Goal: Task Accomplishment & Management: Manage account settings

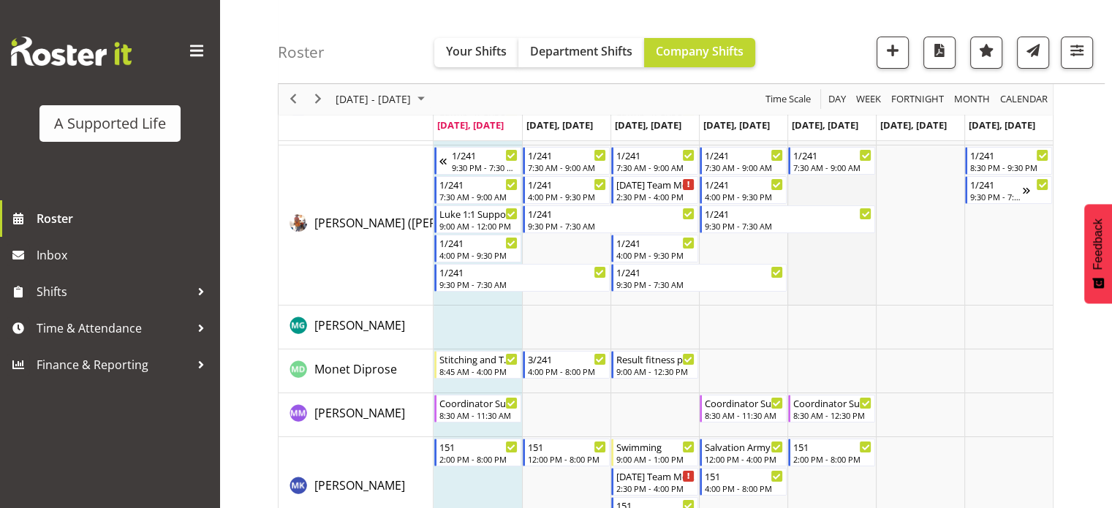
scroll to position [5629, 0]
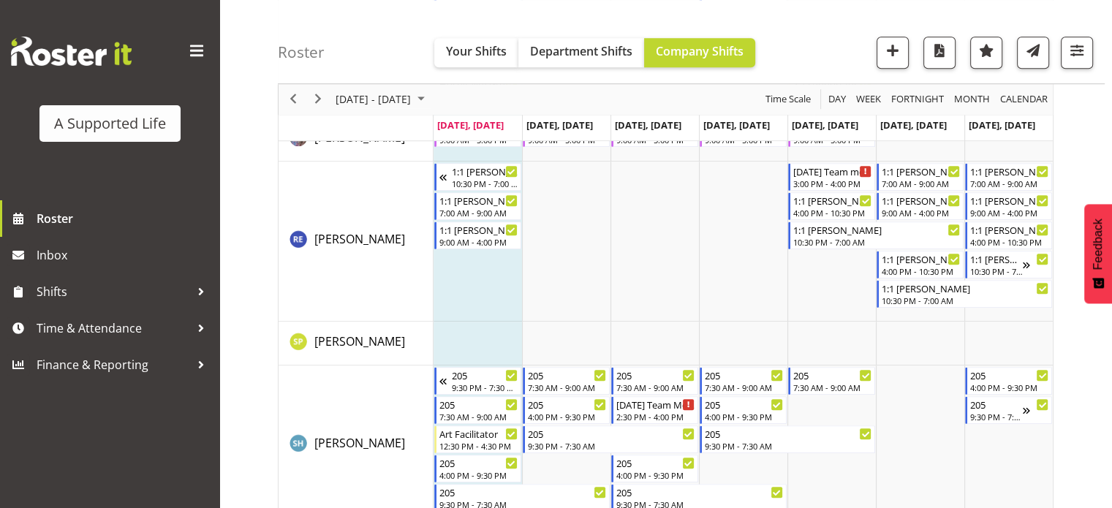
scroll to position [6653, 0]
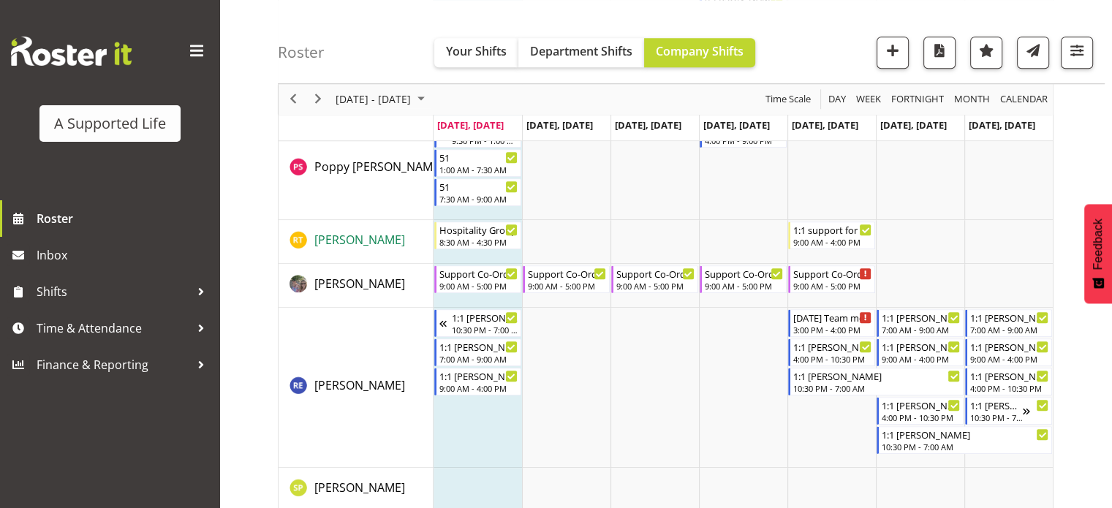
click at [380, 243] on span "[PERSON_NAME]" at bounding box center [359, 240] width 91 height 16
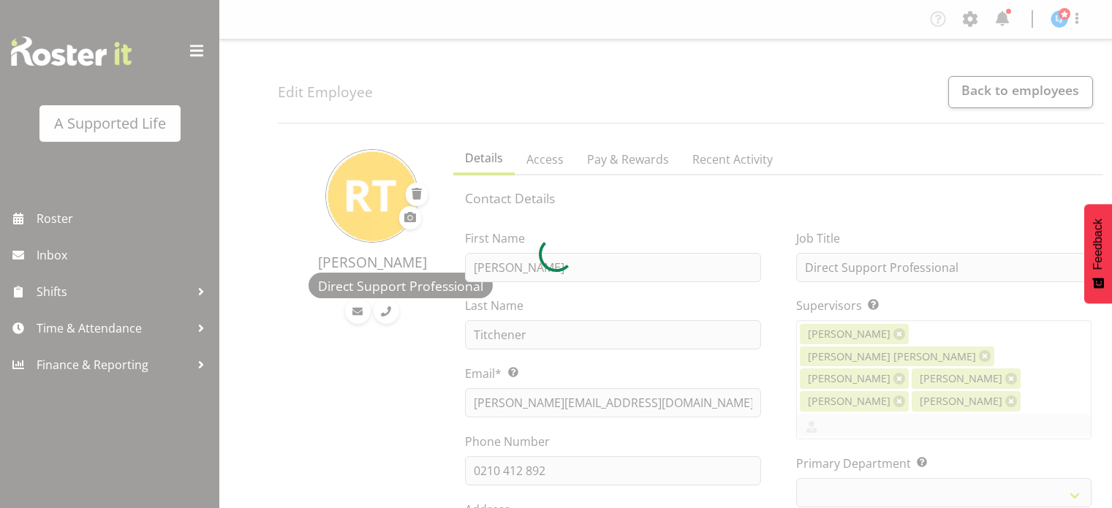
select select "TimelineWeek"
select select
select select "566"
select select "924"
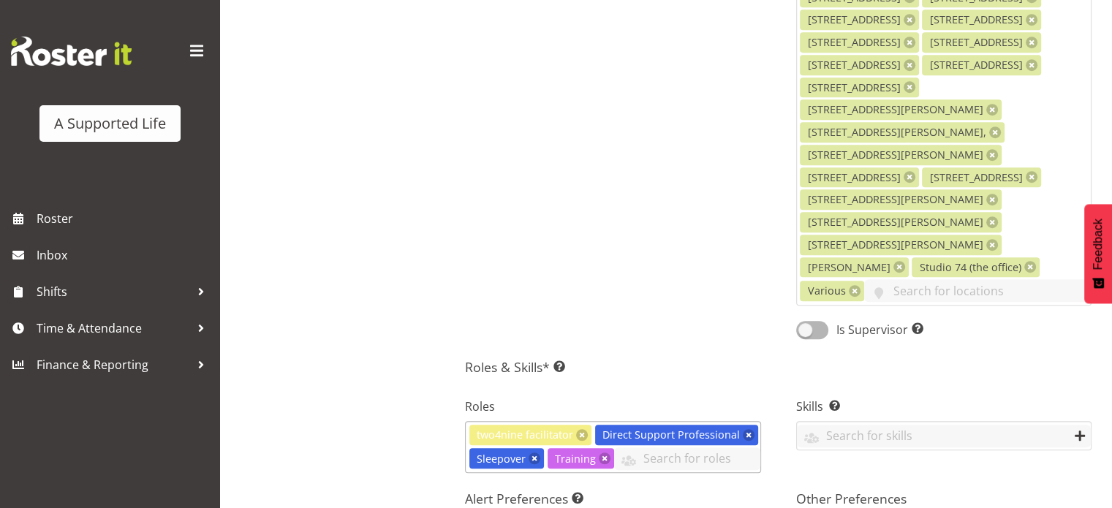
scroll to position [1023, 0]
